Goal: Transaction & Acquisition: Purchase product/service

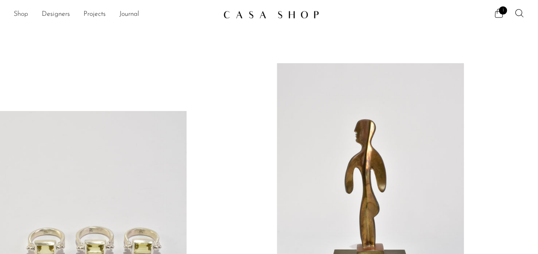
click at [23, 14] on link "Shop" at bounding box center [21, 14] width 14 height 11
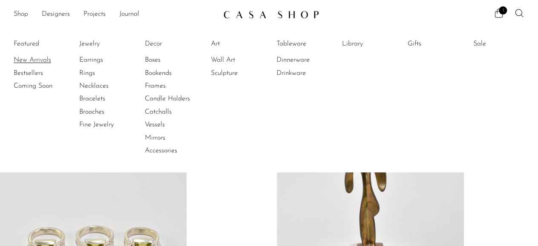
click at [31, 62] on link "New Arrivals" at bounding box center [46, 59] width 64 height 9
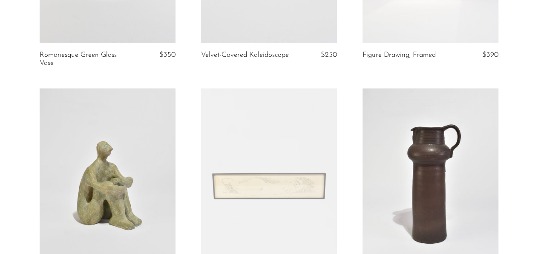
scroll to position [237, 0]
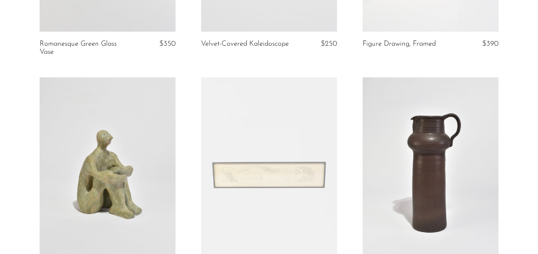
click at [465, 172] on link at bounding box center [431, 172] width 136 height 190
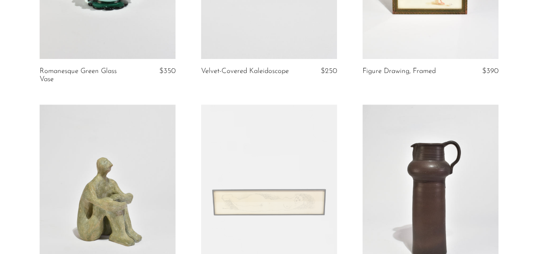
scroll to position [193, 0]
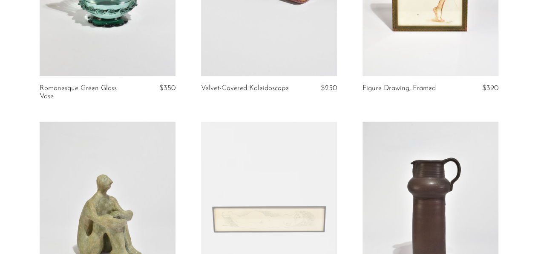
click at [132, 231] on link at bounding box center [108, 216] width 136 height 190
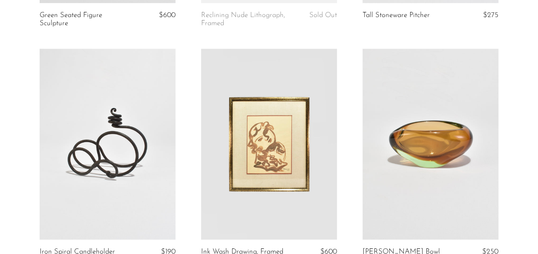
scroll to position [547, 0]
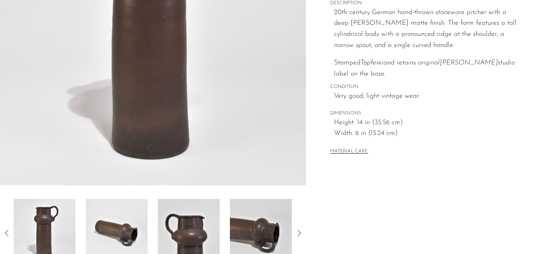
scroll to position [222, 0]
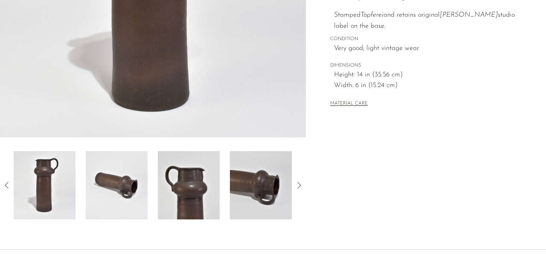
click at [297, 183] on icon at bounding box center [299, 185] width 10 height 10
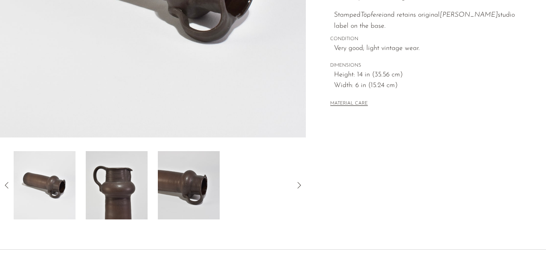
click at [184, 191] on img at bounding box center [189, 185] width 62 height 68
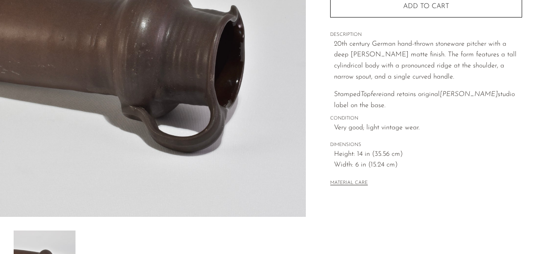
scroll to position [89, 0]
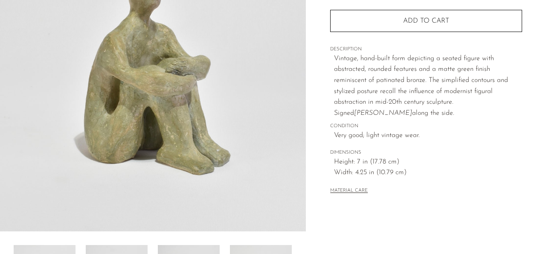
scroll to position [133, 0]
